Goal: Information Seeking & Learning: Learn about a topic

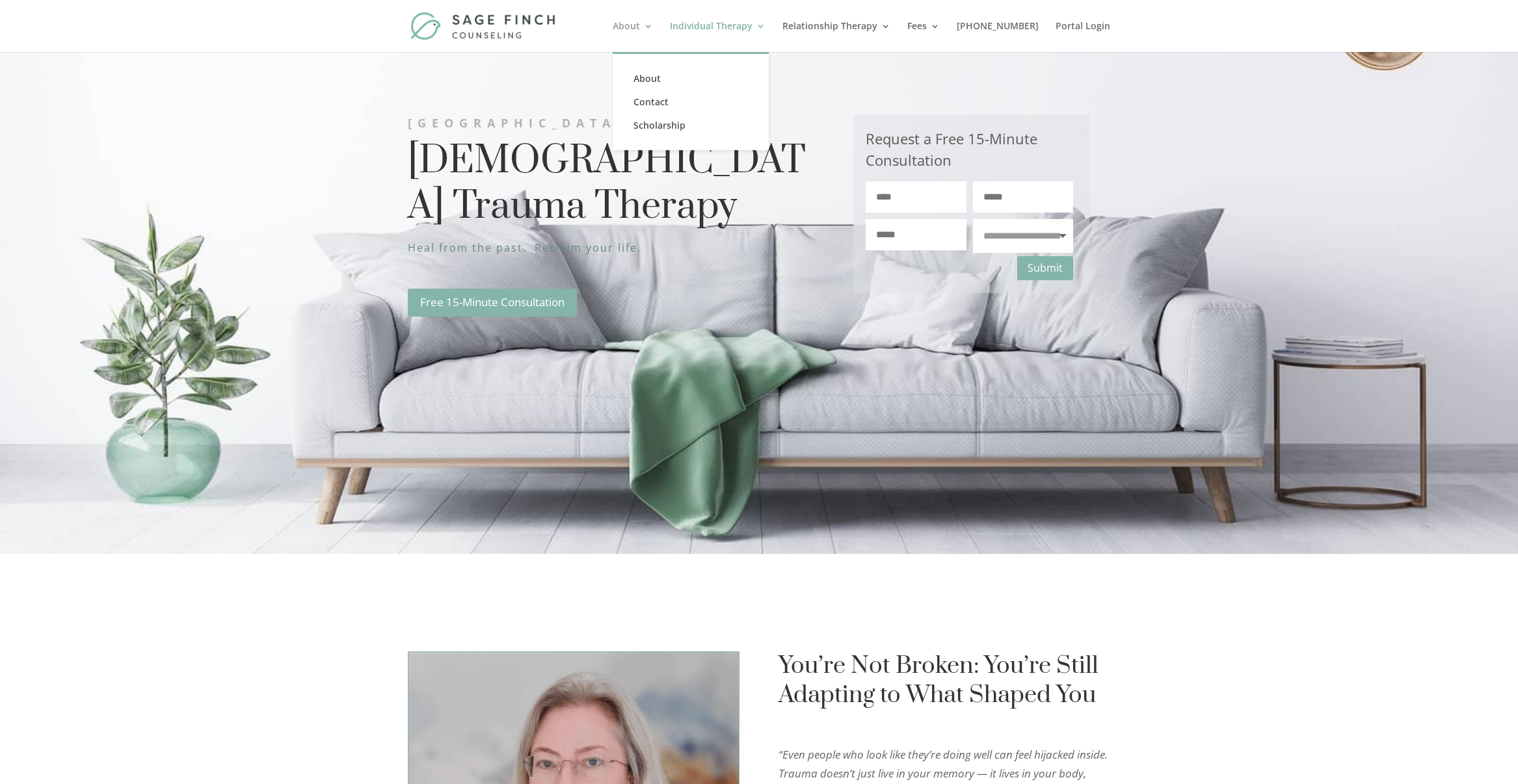
click at [653, 35] on link "About" at bounding box center [633, 37] width 41 height 31
